Goal: Information Seeking & Learning: Learn about a topic

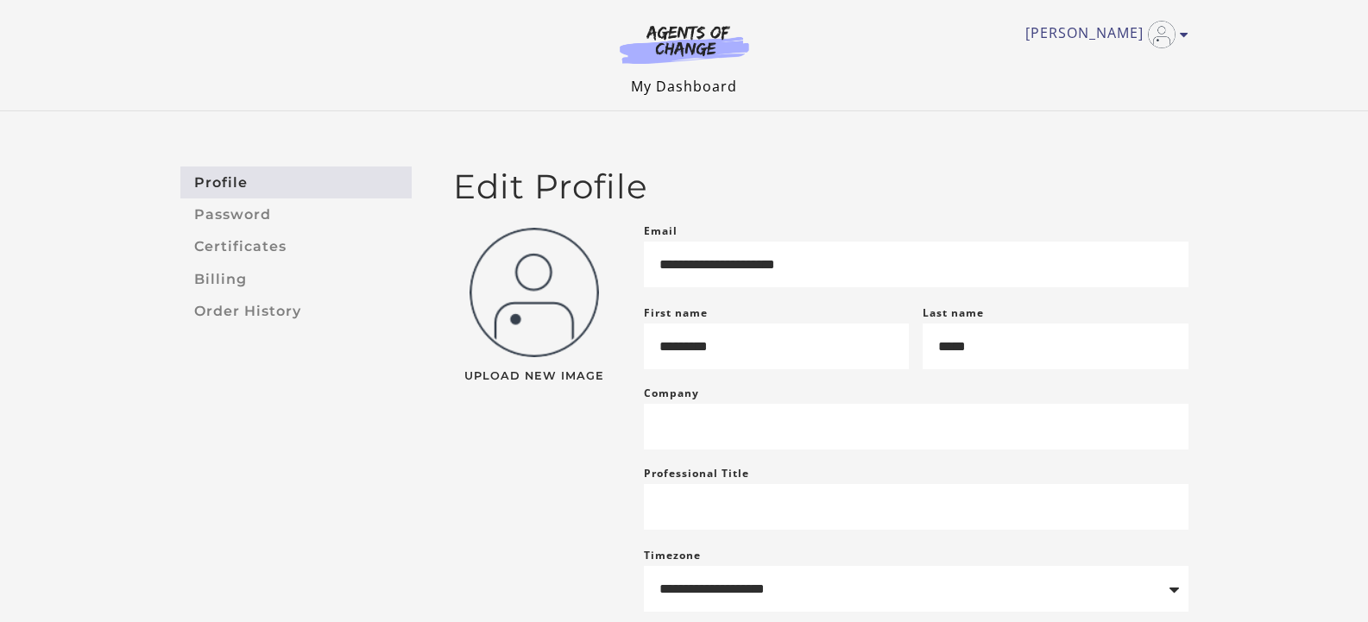
click at [693, 83] on link "My Dashboard" at bounding box center [684, 86] width 106 height 19
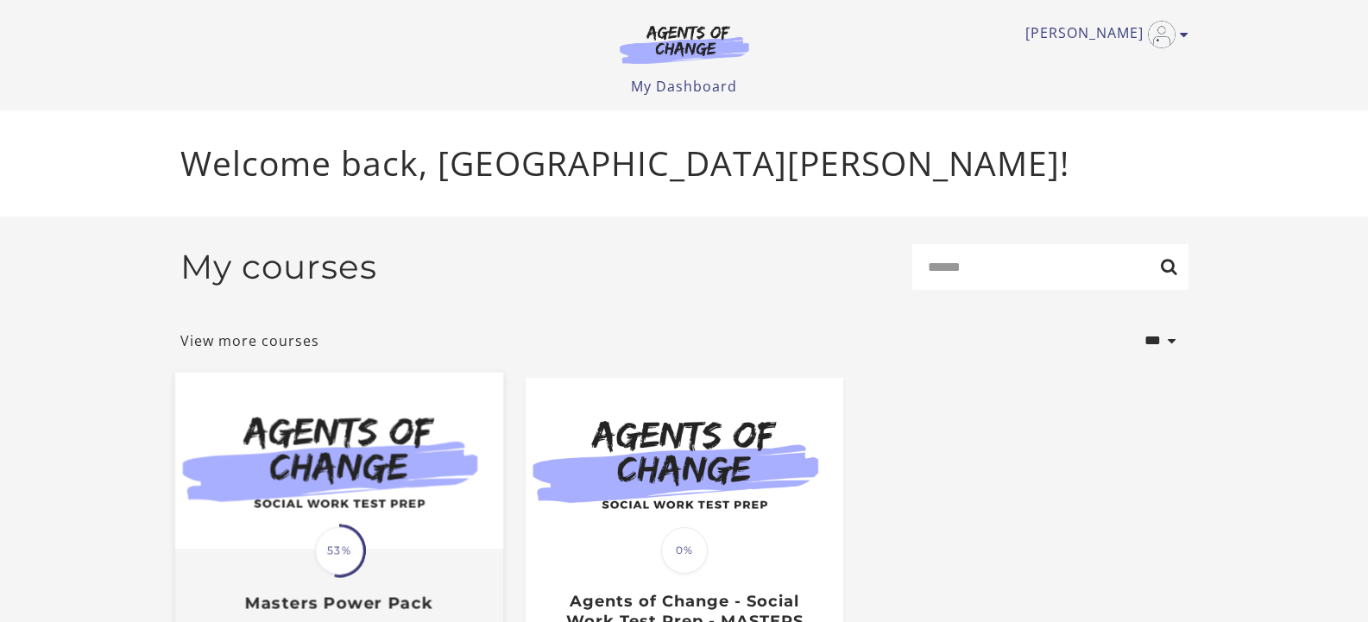
click at [220, 568] on div "Translation missing: en.liquid.partials.dashboard_course_card.progress_descript…" at bounding box center [338, 582] width 328 height 63
